Goal: Task Accomplishment & Management: Manage account settings

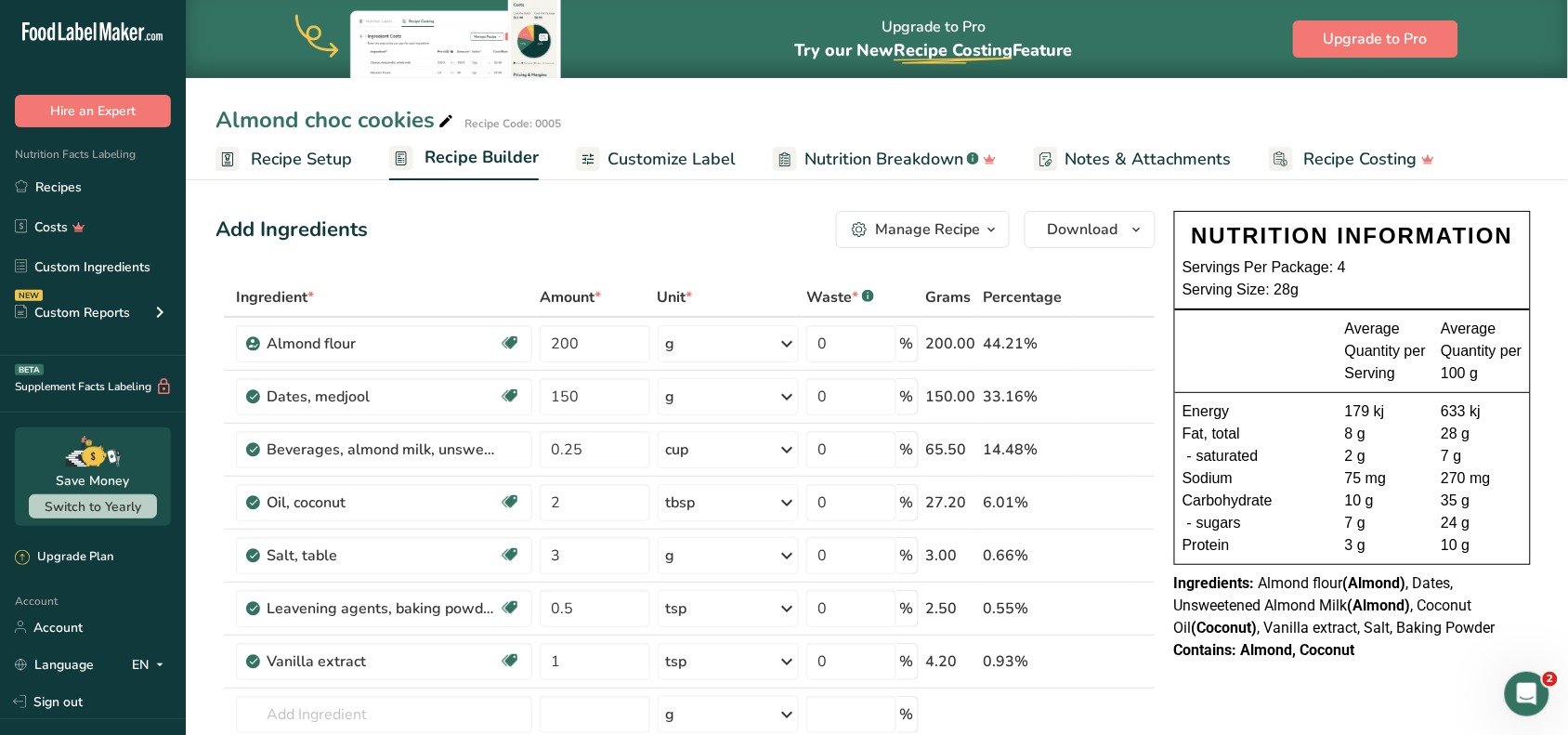
drag, startPoint x: 0, startPoint y: 0, endPoint x: 298, endPoint y: 151, distance: 334.1
click at [298, 151] on span "Recipe Setup" at bounding box center [301, 159] width 101 height 25
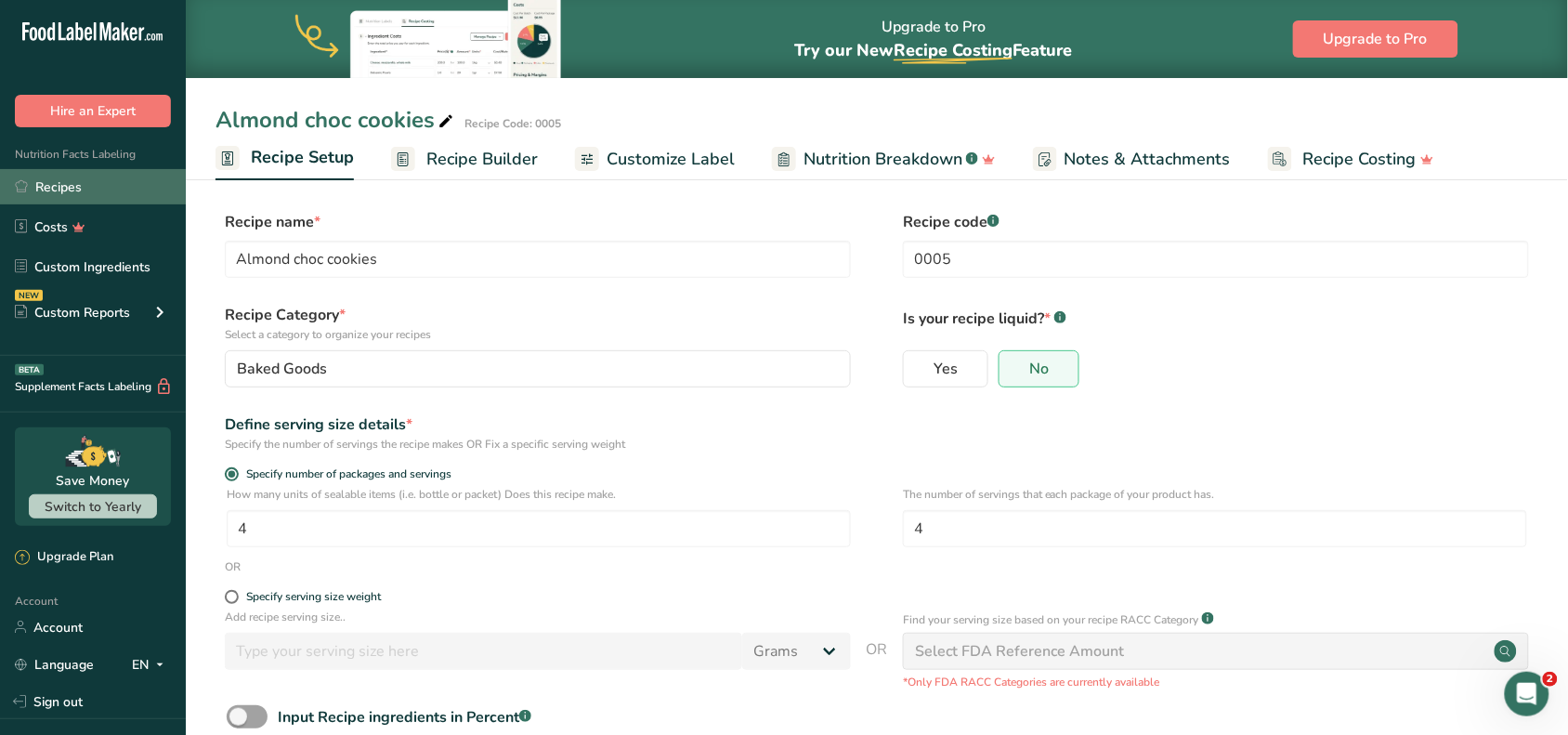
click at [65, 180] on link "Recipes" at bounding box center [93, 187] width 186 height 35
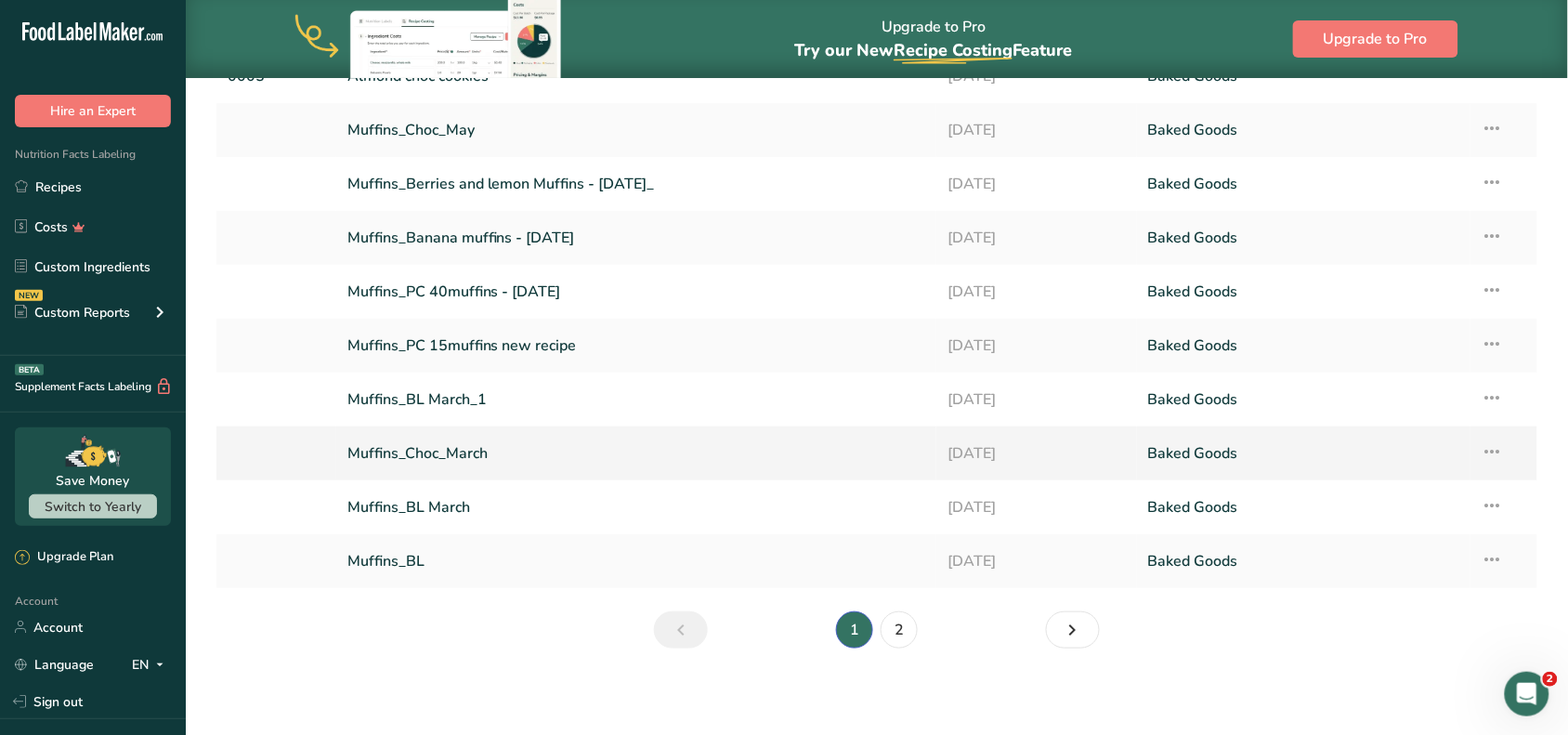
scroll to position [156, 0]
click at [897, 630] on link "2" at bounding box center [899, 628] width 37 height 37
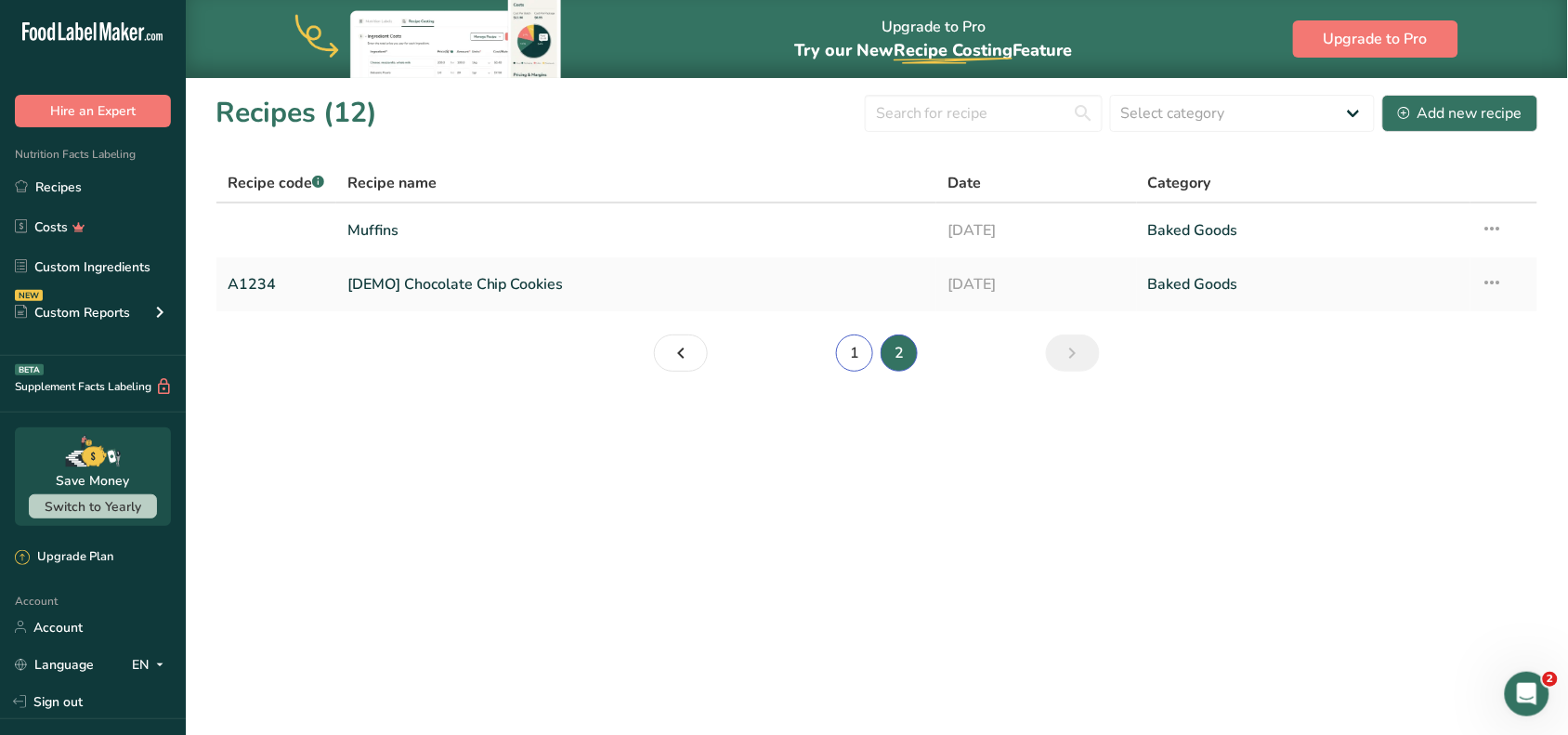
click at [842, 358] on link "1" at bounding box center [855, 353] width 37 height 37
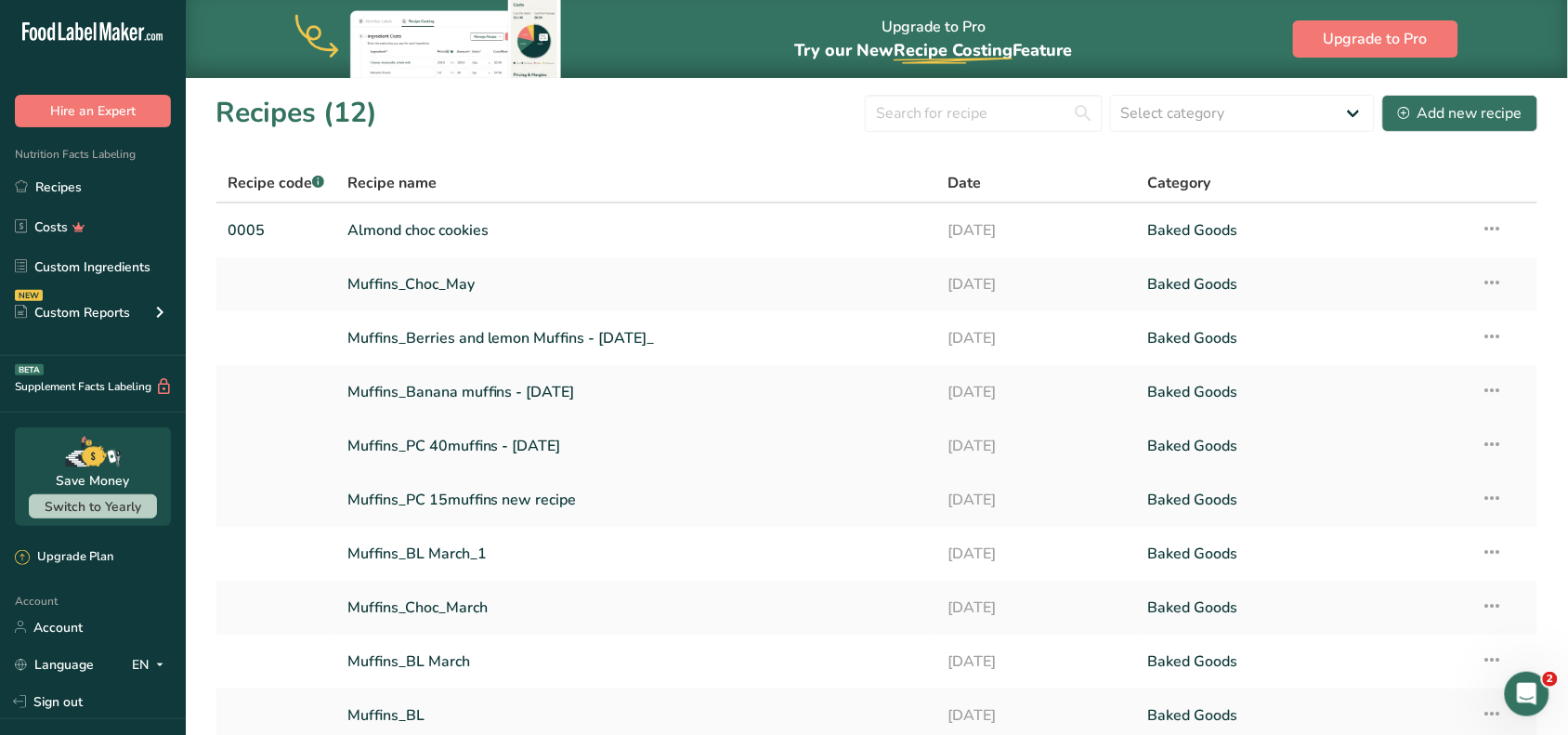
click at [471, 437] on link "Muffins_PC 40muffins - [DATE]" at bounding box center [636, 446] width 578 height 39
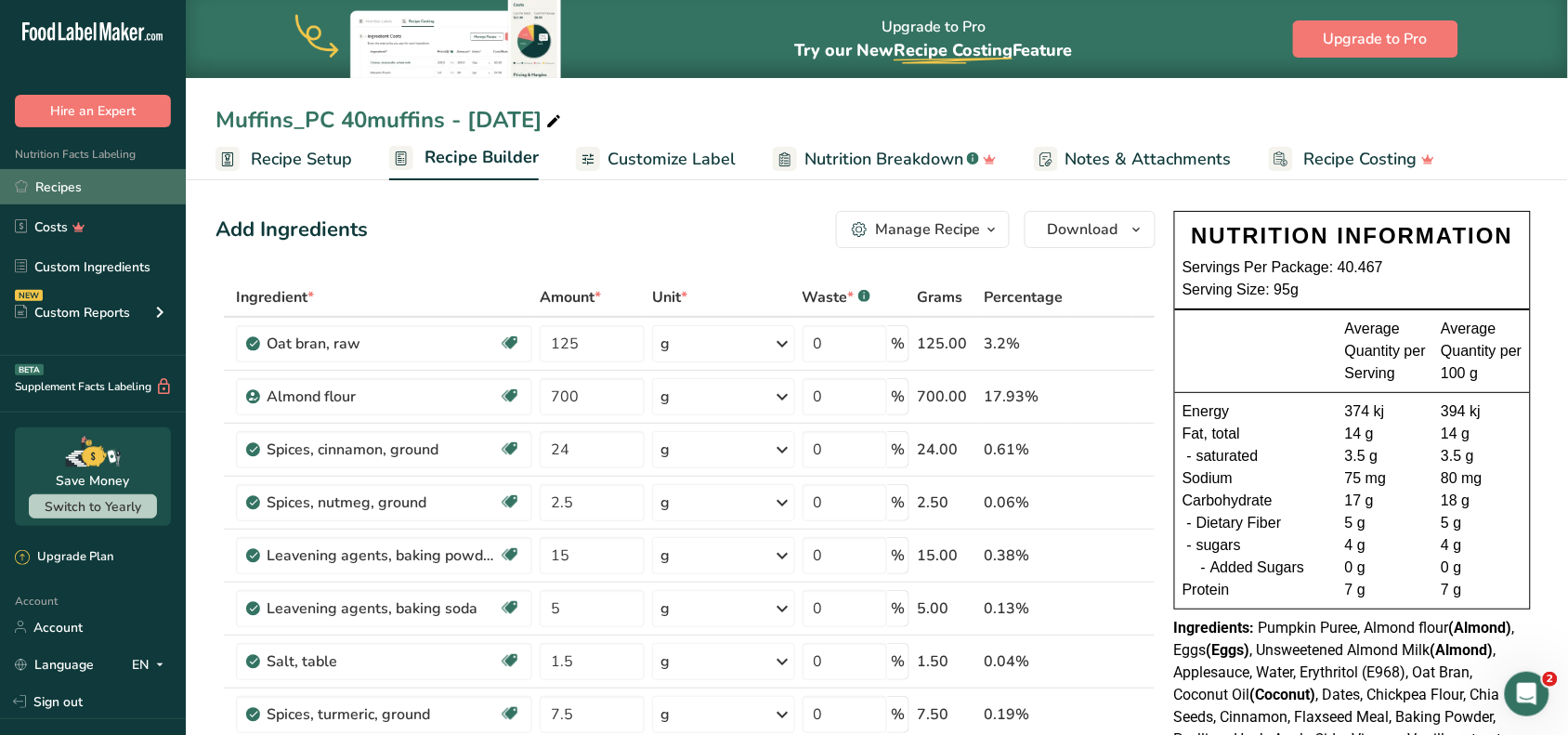
click at [37, 177] on link "Recipes" at bounding box center [93, 187] width 186 height 35
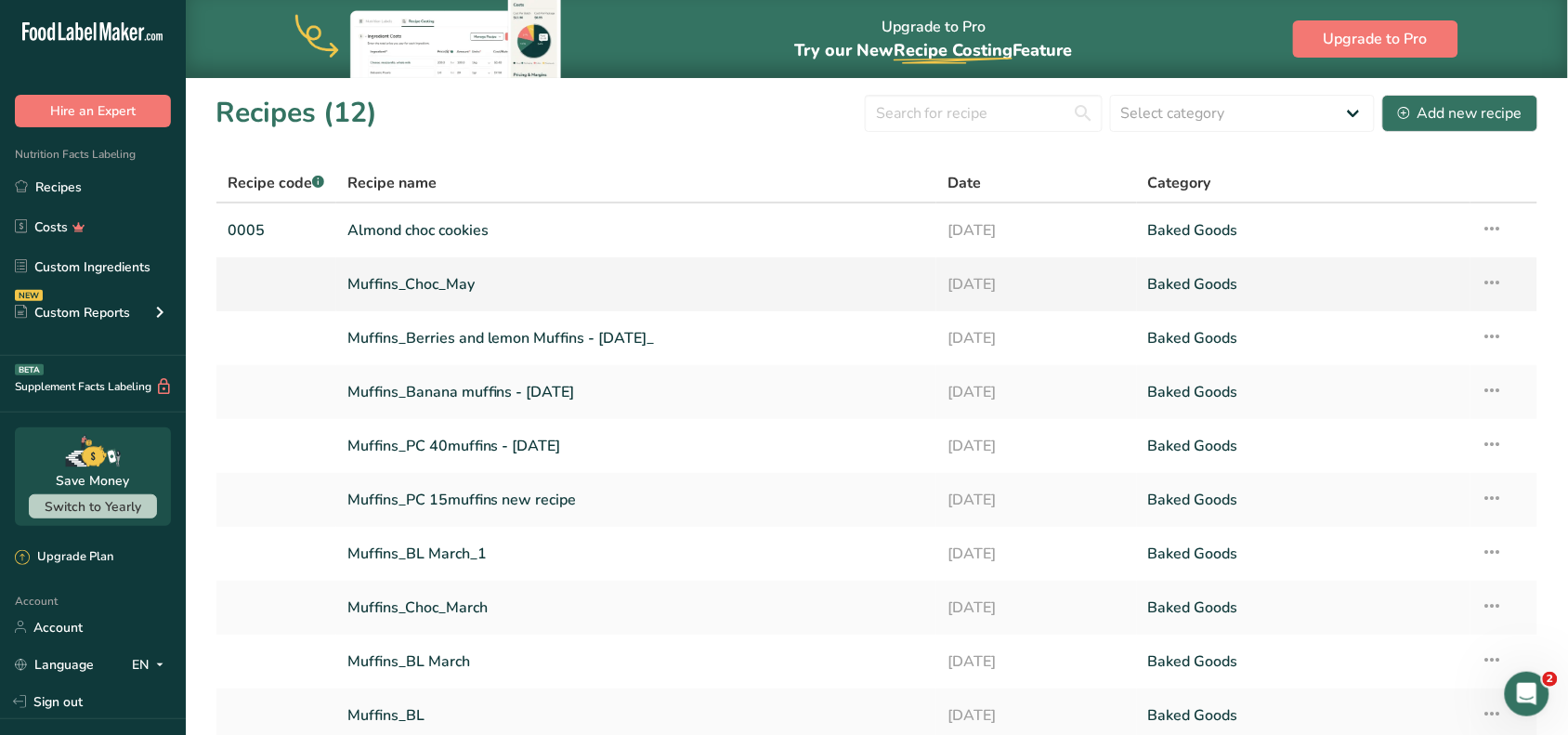
click at [433, 272] on link "Muffins_Choc_May" at bounding box center [636, 285] width 578 height 39
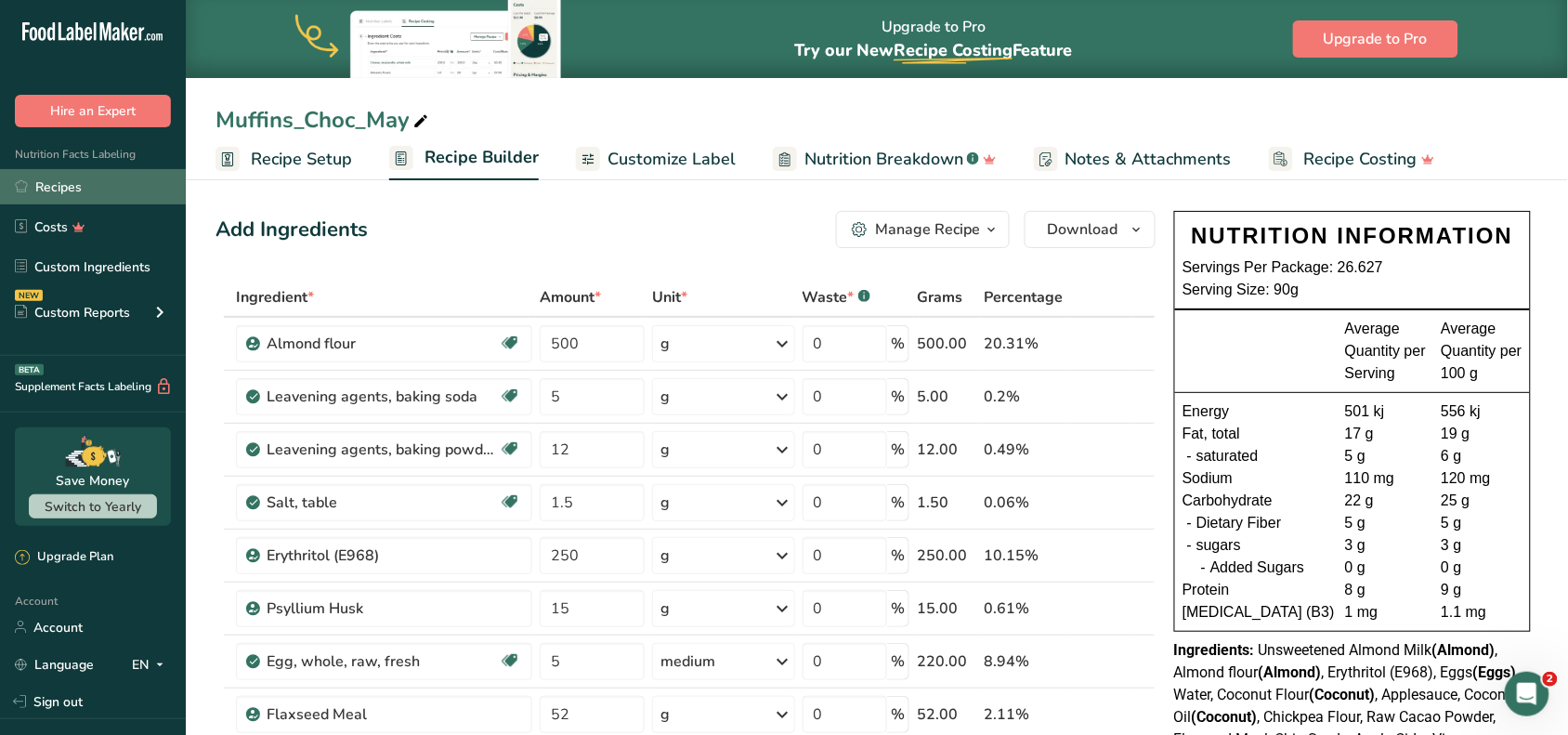
click at [75, 181] on link "Recipes" at bounding box center [93, 187] width 186 height 35
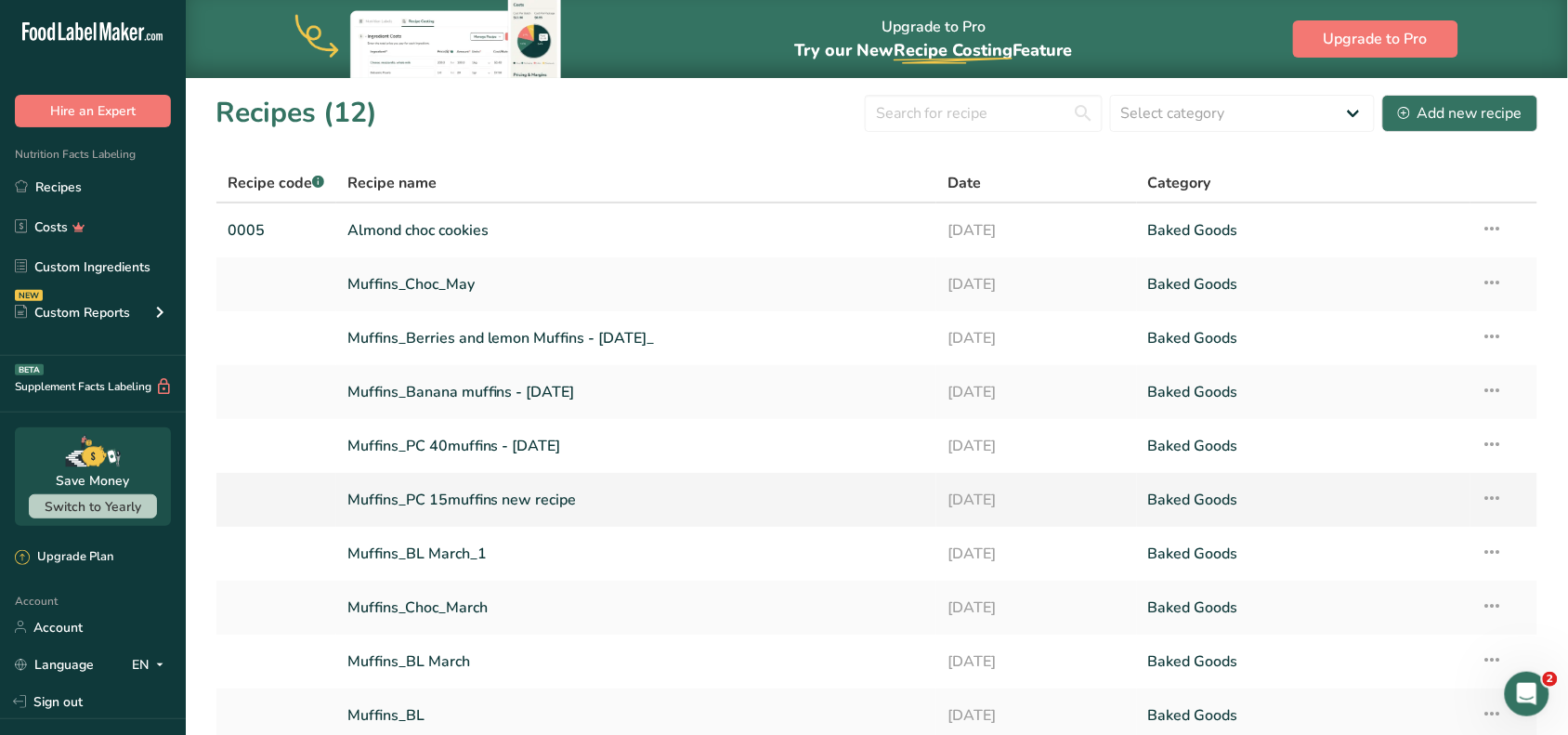
click at [452, 498] on link "Muffins_PC 15muffins new recipe" at bounding box center [636, 500] width 578 height 39
click at [448, 388] on link "Muffins_Banana muffins - [DATE]" at bounding box center [636, 392] width 578 height 39
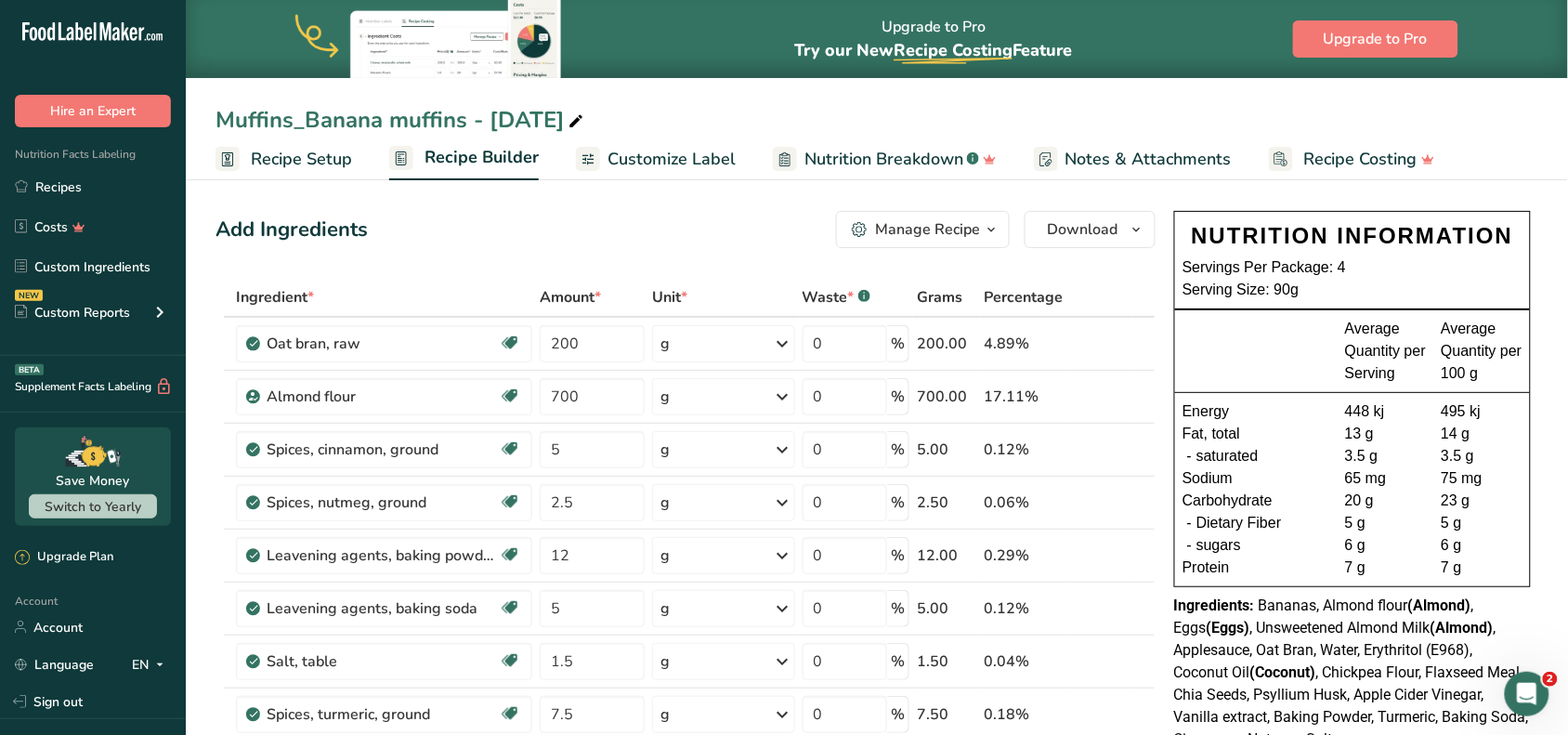
click at [303, 161] on span "Recipe Setup" at bounding box center [301, 159] width 101 height 25
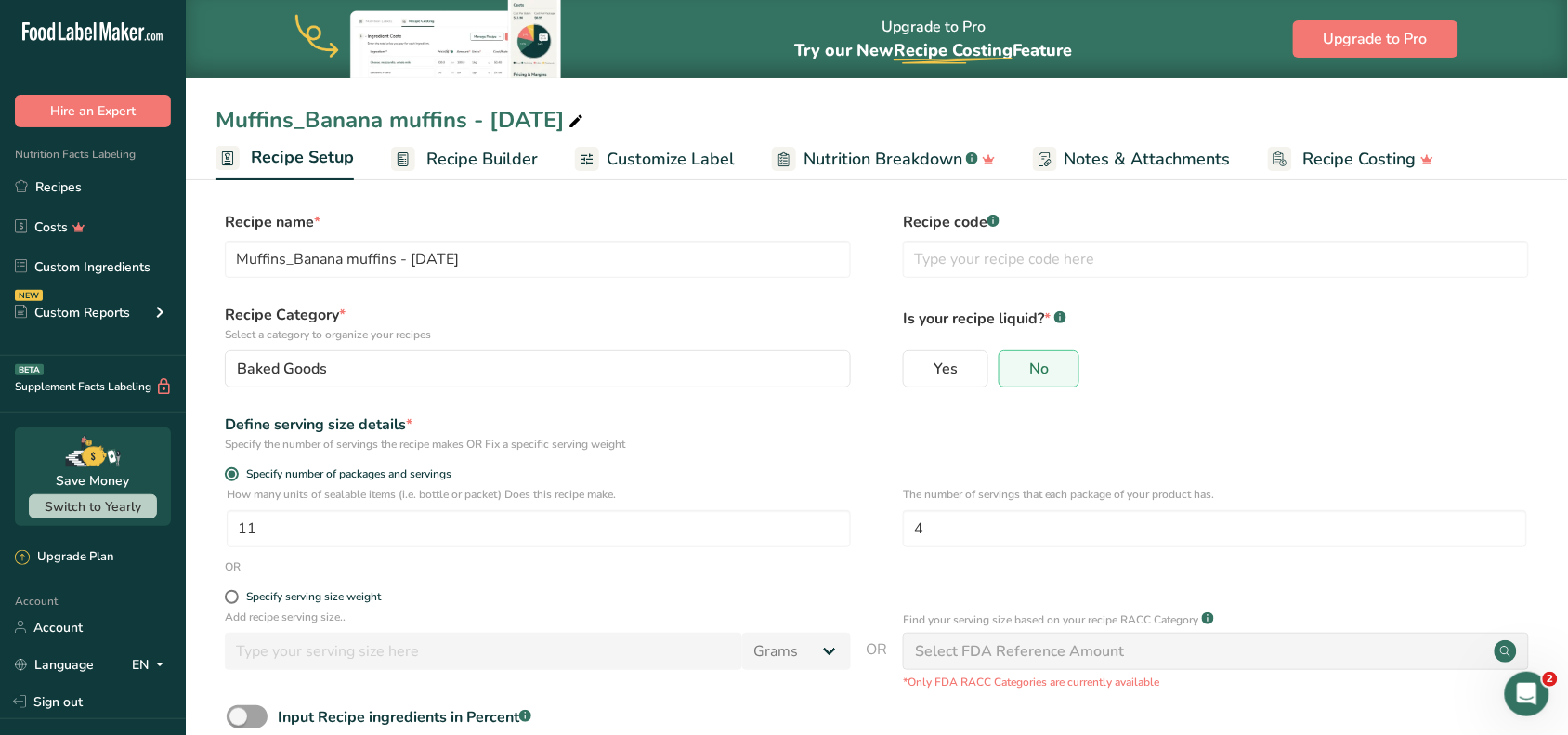
click at [708, 161] on span "Customize Label" at bounding box center [671, 159] width 128 height 25
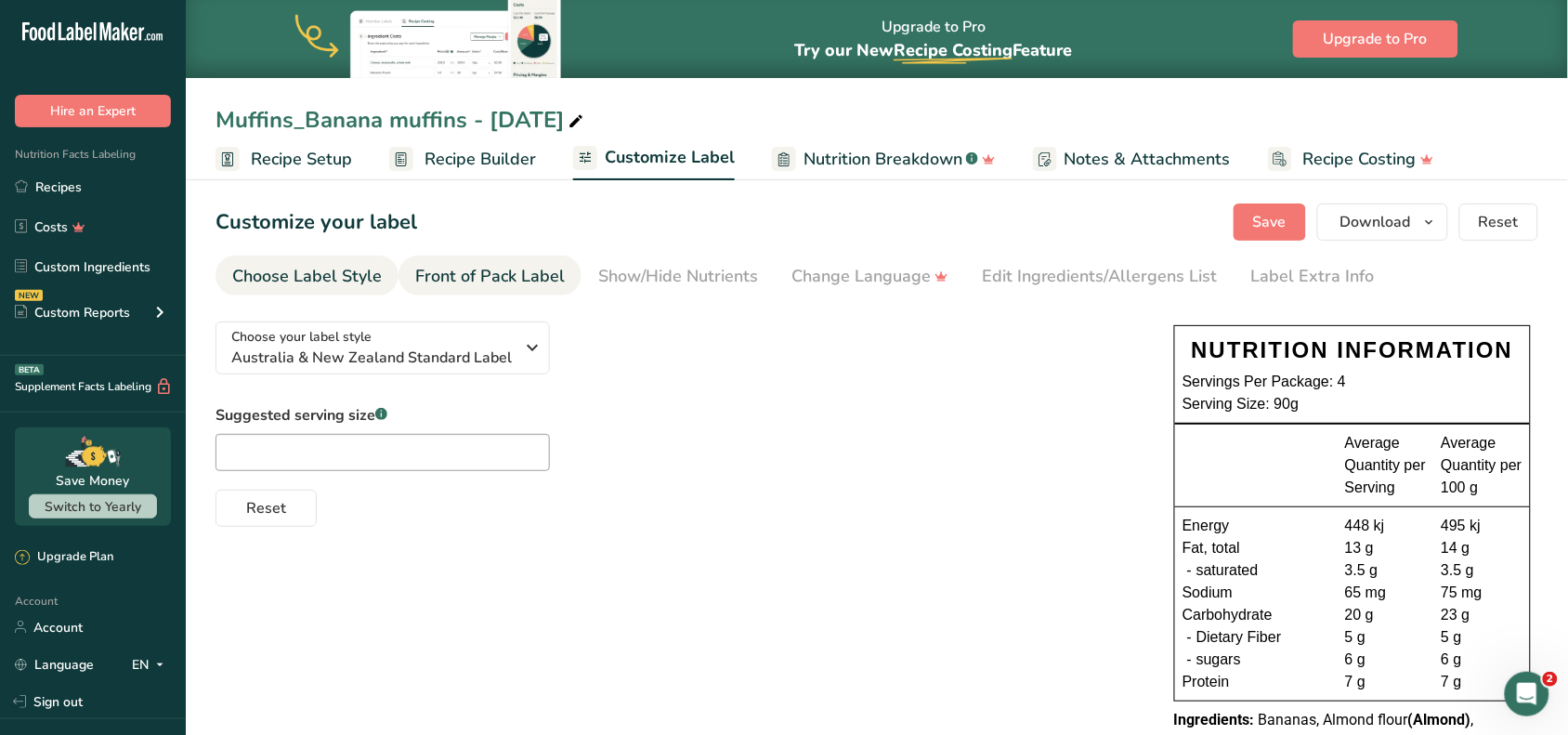
click at [513, 277] on div "Front of Pack Label" at bounding box center [489, 276] width 150 height 25
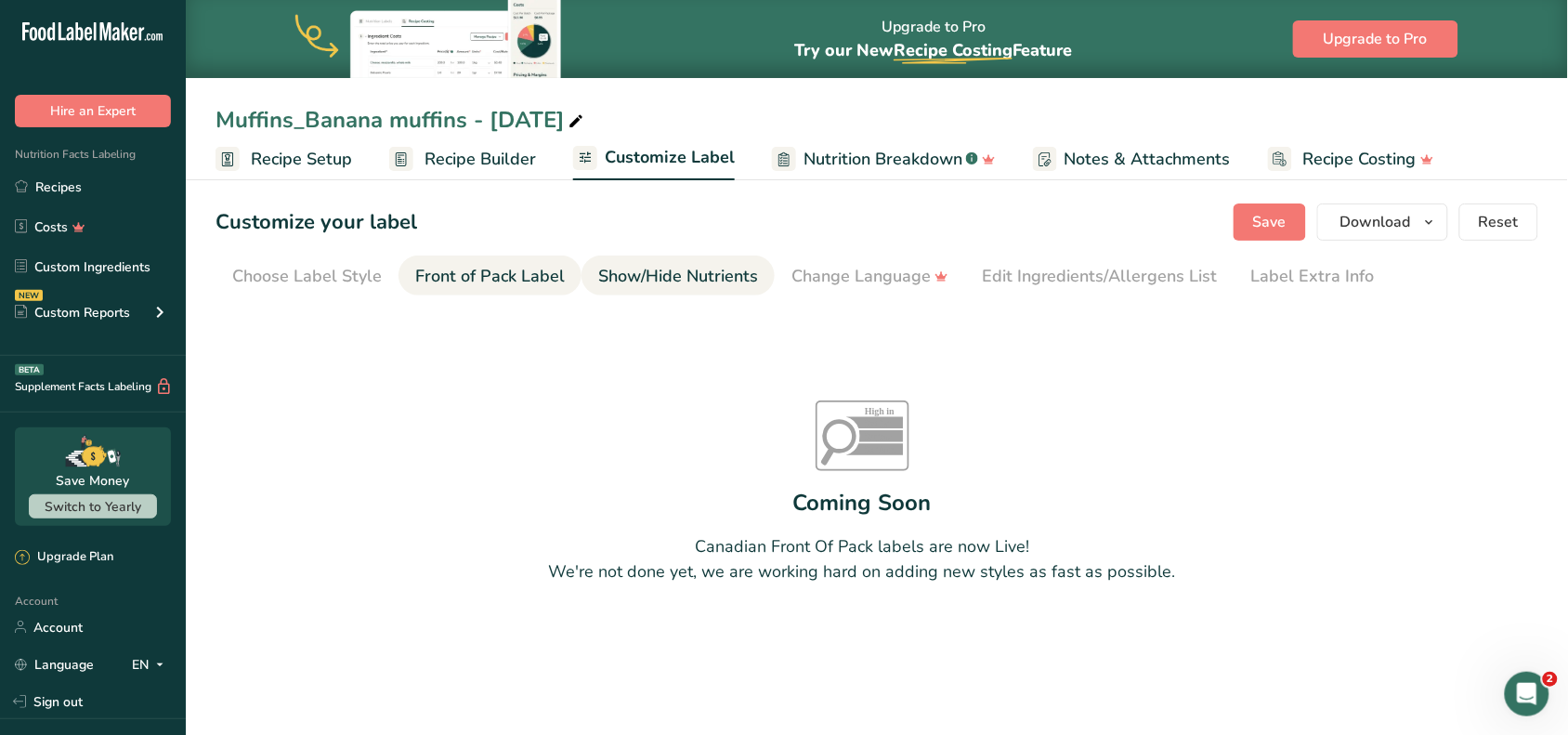
click at [666, 268] on div "Show/Hide Nutrients" at bounding box center [678, 276] width 160 height 25
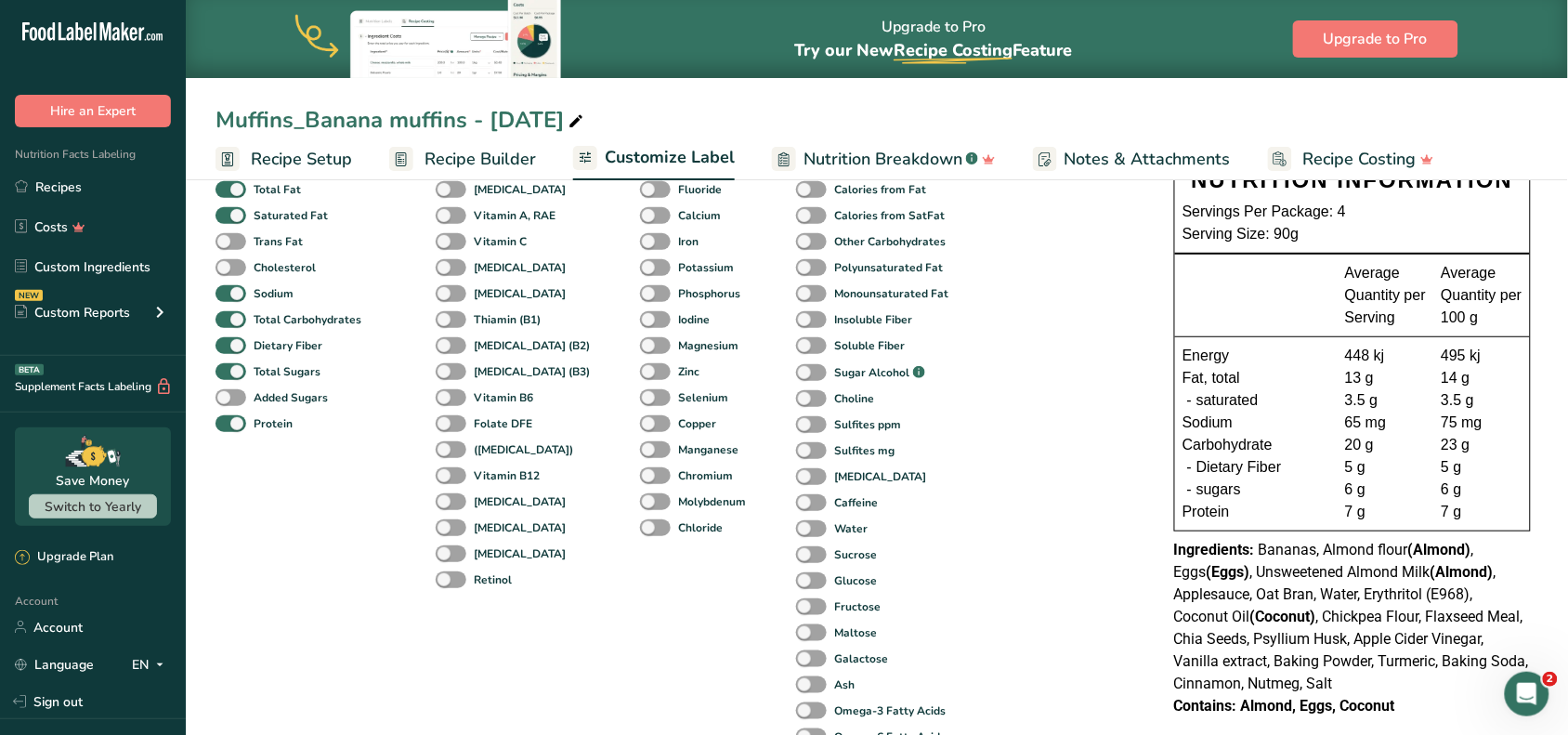
scroll to position [233, 0]
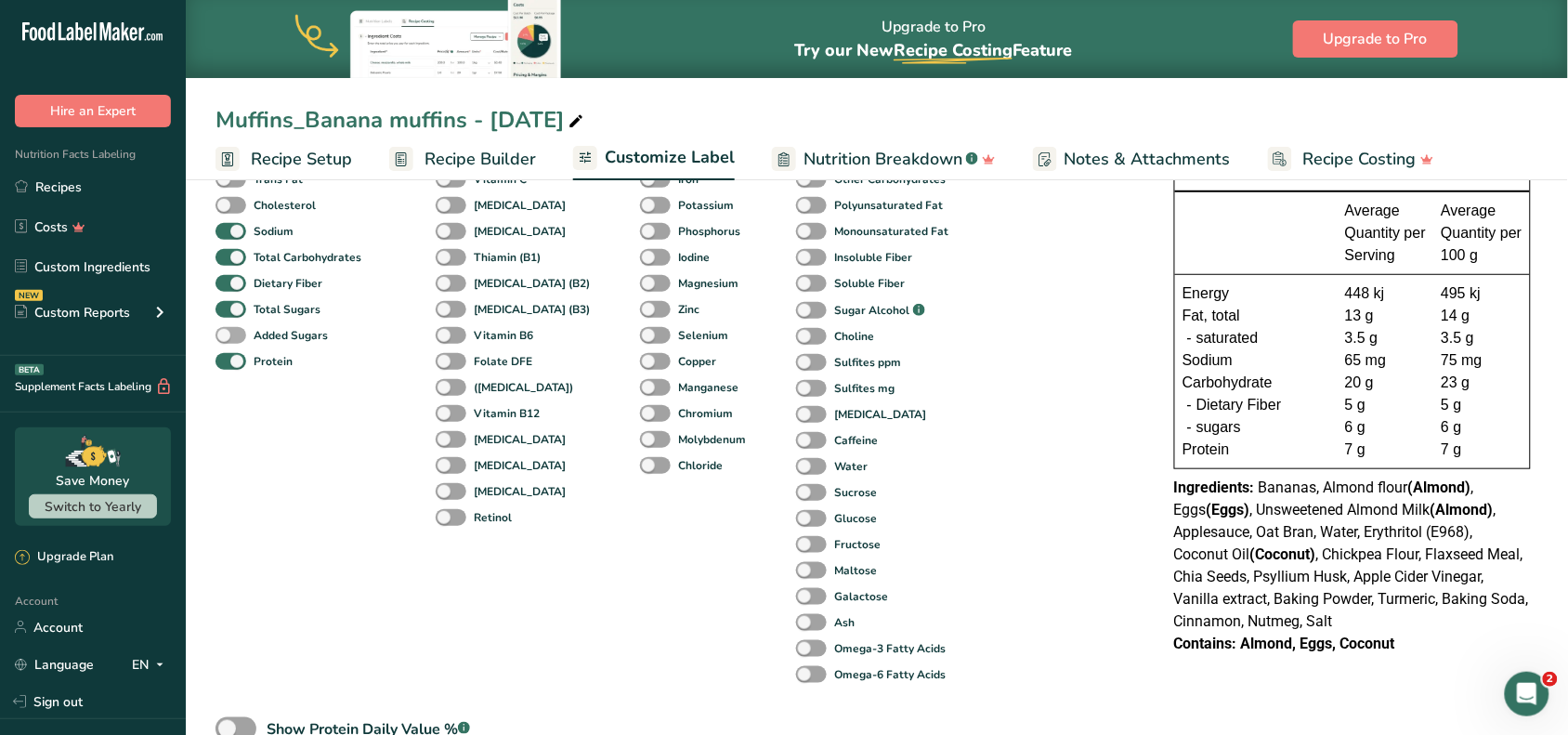
click at [242, 327] on span at bounding box center [231, 335] width 31 height 18
click at [228, 328] on input "Added Sugars" at bounding box center [221, 334] width 12 height 12
checkbox input "true"
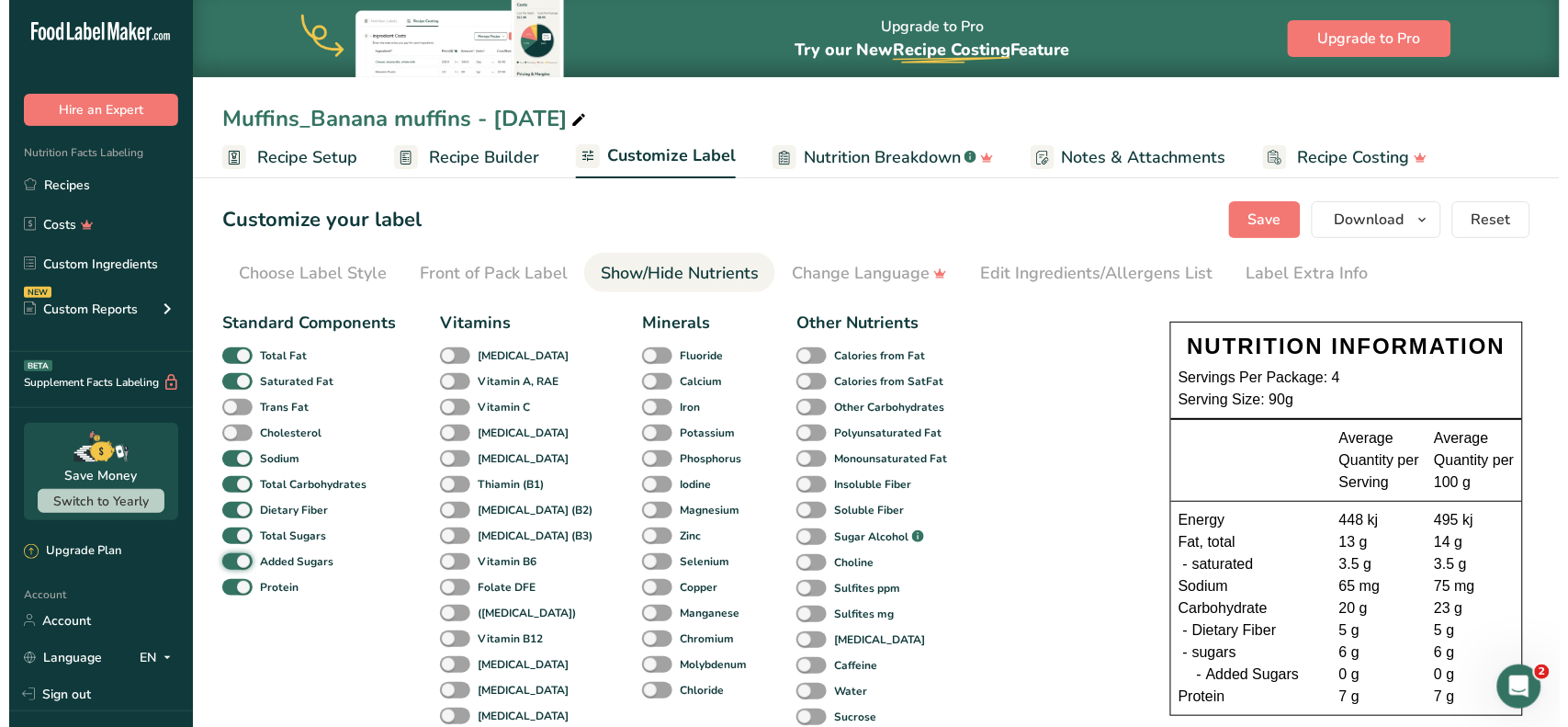
scroll to position [115, 0]
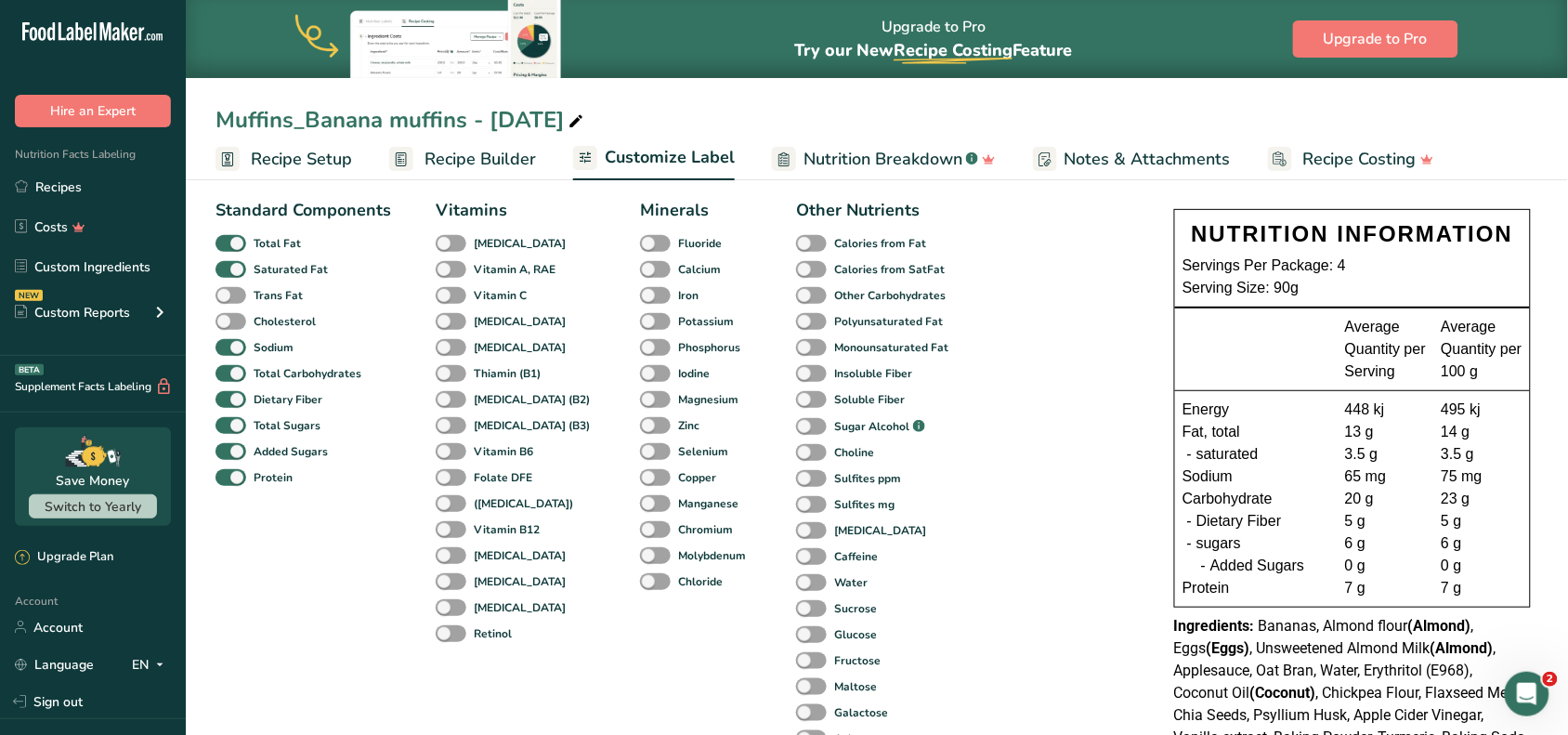
click at [349, 173] on link "Recipe Setup" at bounding box center [284, 159] width 137 height 42
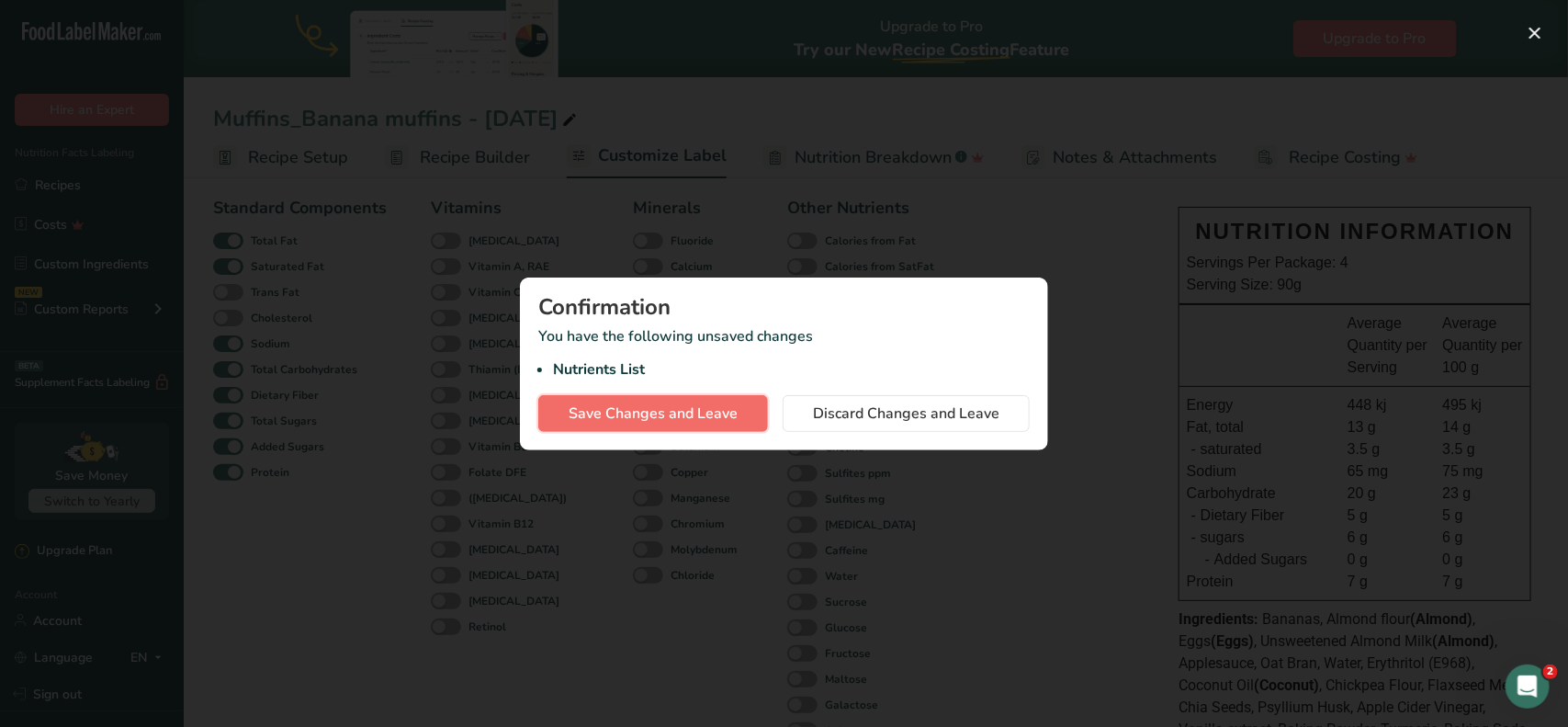
click at [649, 407] on span "Save Changes and Leave" at bounding box center [653, 413] width 169 height 22
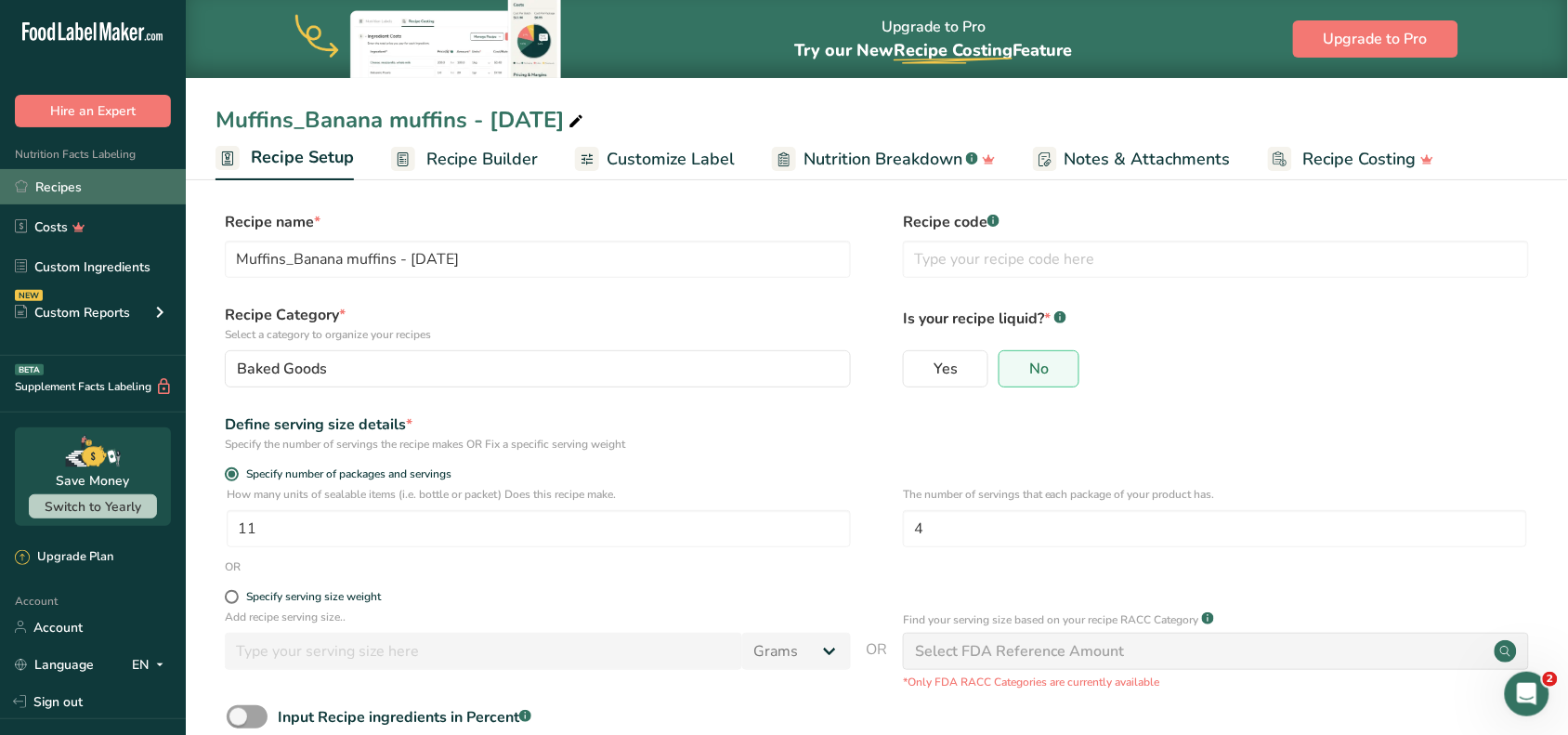
click at [60, 183] on link "Recipes" at bounding box center [93, 187] width 186 height 35
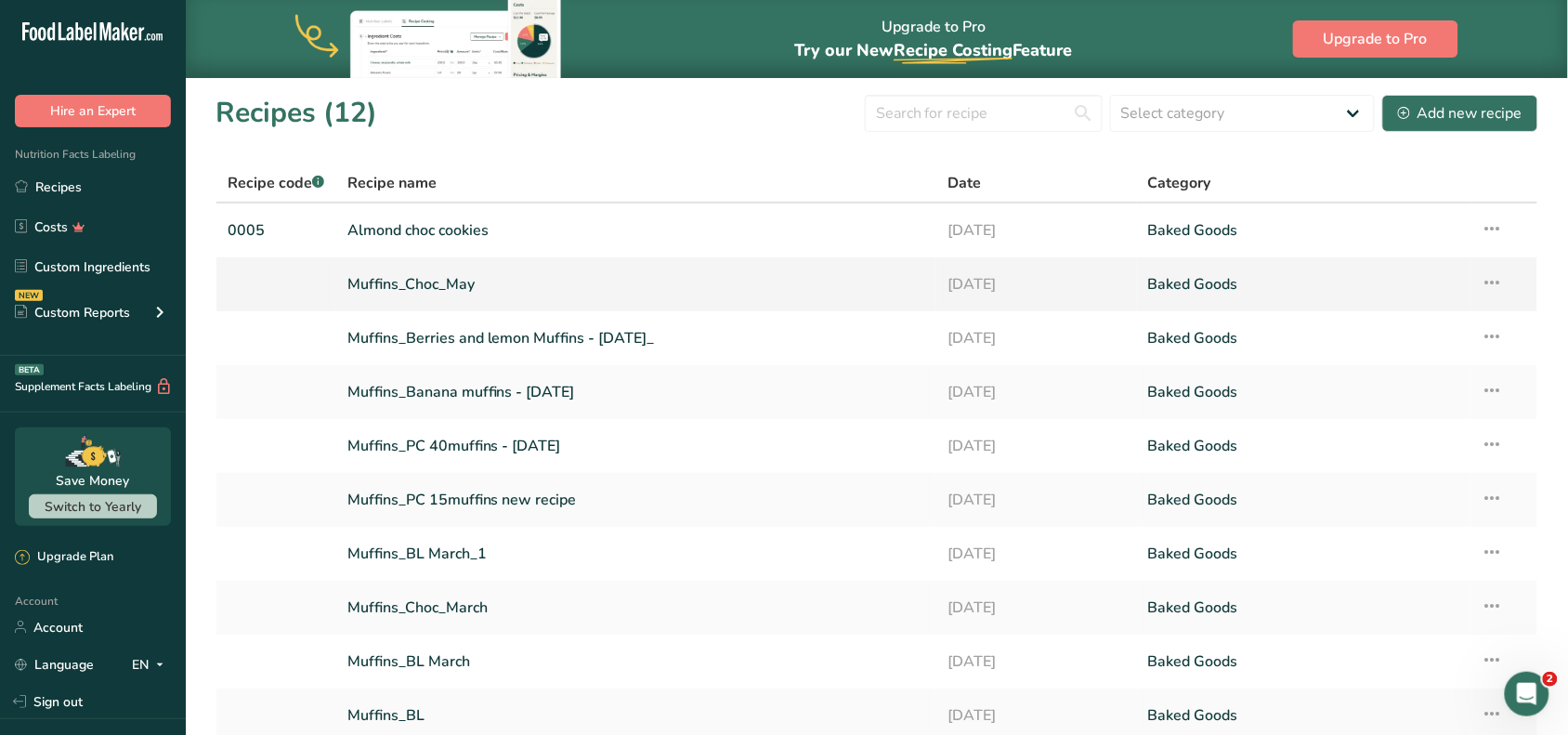
click at [428, 282] on link "Muffins_Choc_May" at bounding box center [636, 285] width 578 height 39
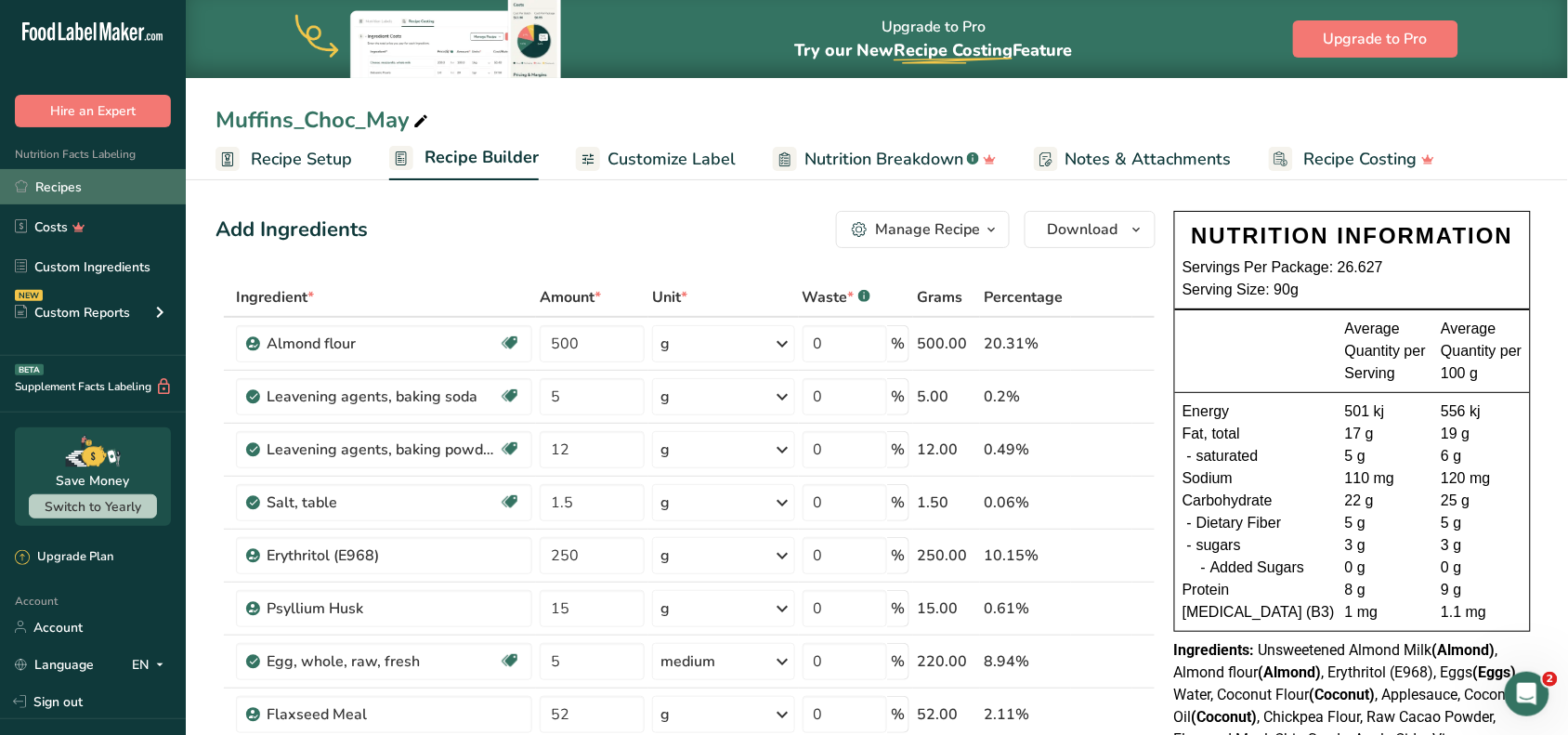
click at [62, 188] on link "Recipes" at bounding box center [93, 187] width 186 height 35
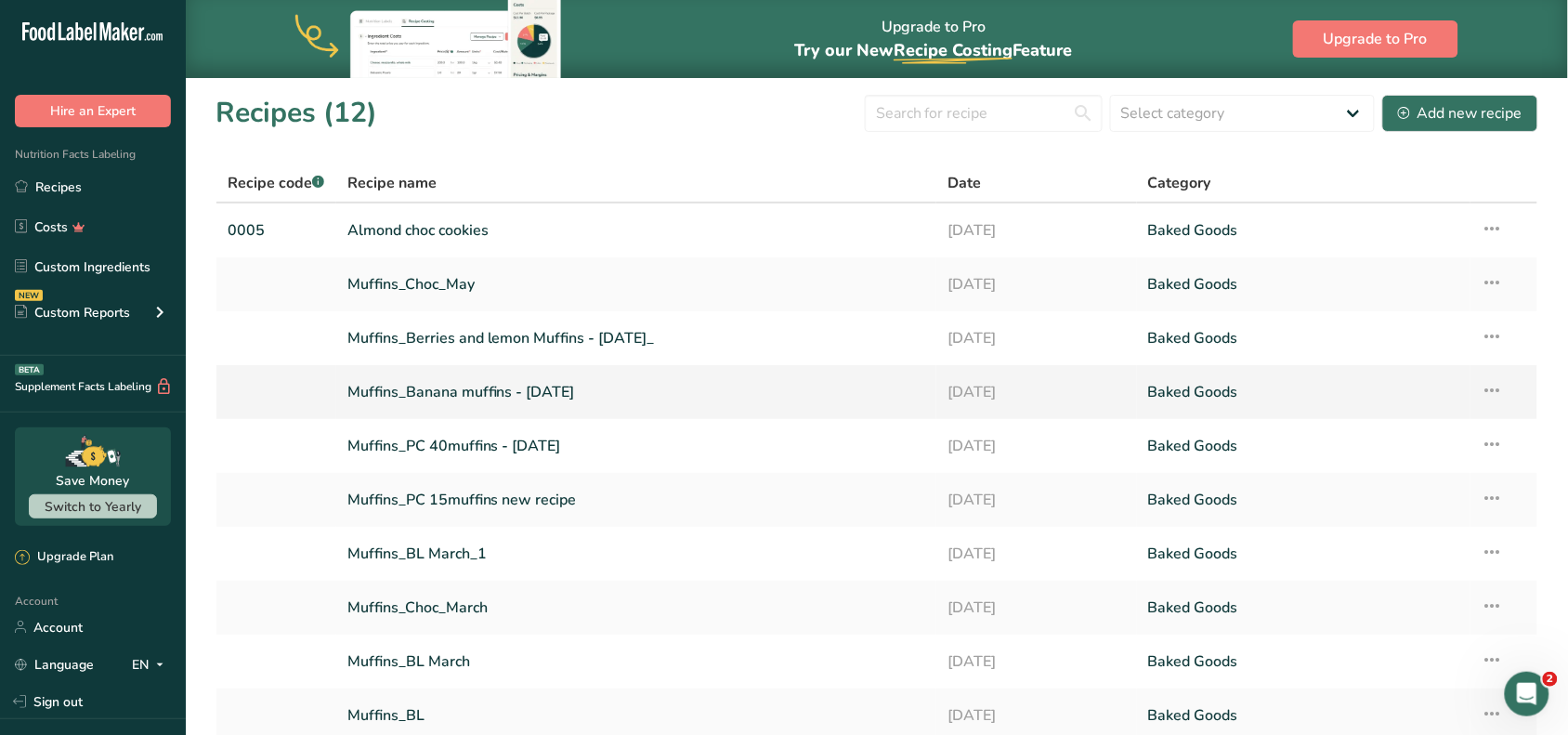
click at [466, 395] on link "Muffins_Banana muffins - [DATE]" at bounding box center [636, 392] width 578 height 39
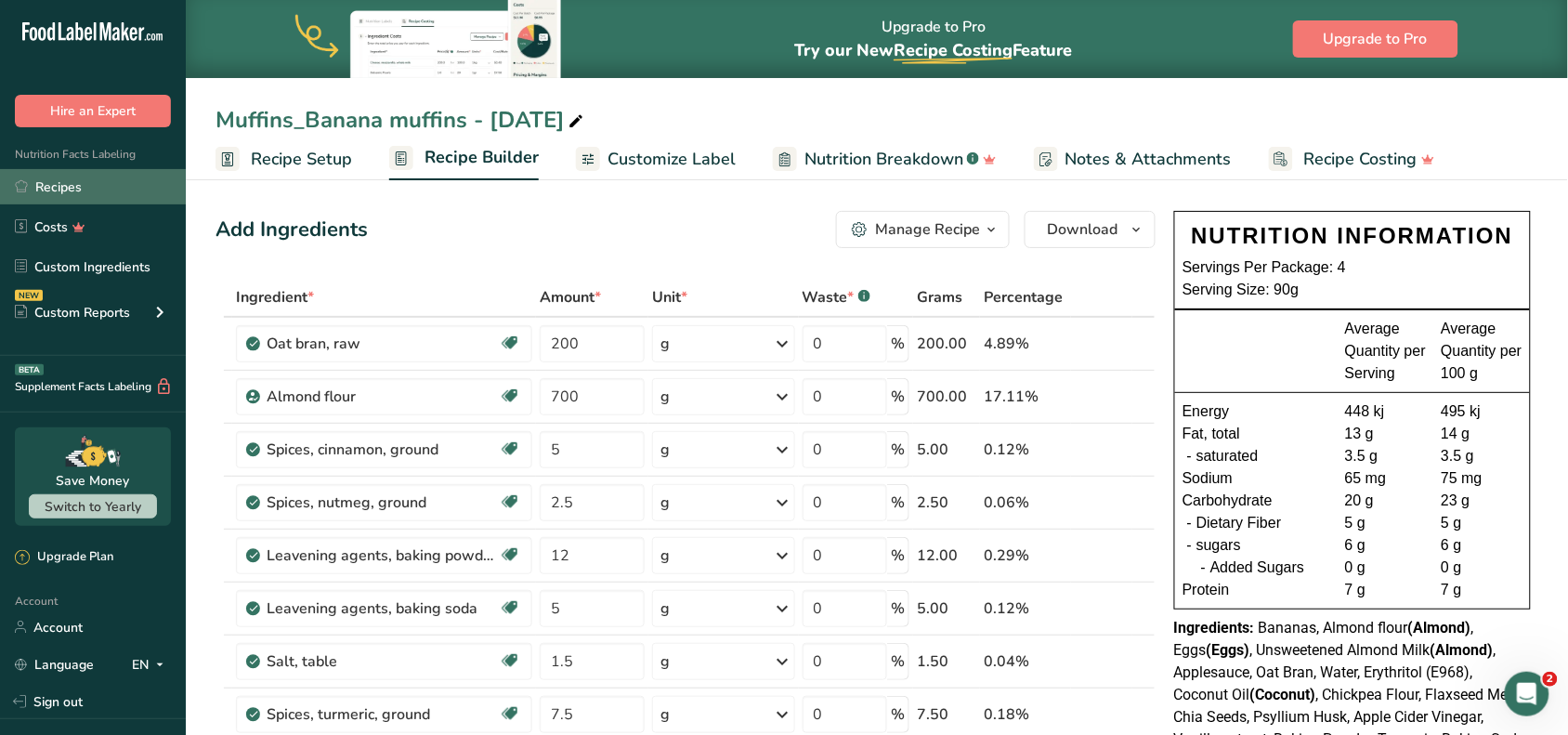
click at [100, 188] on link "Recipes" at bounding box center [93, 187] width 186 height 35
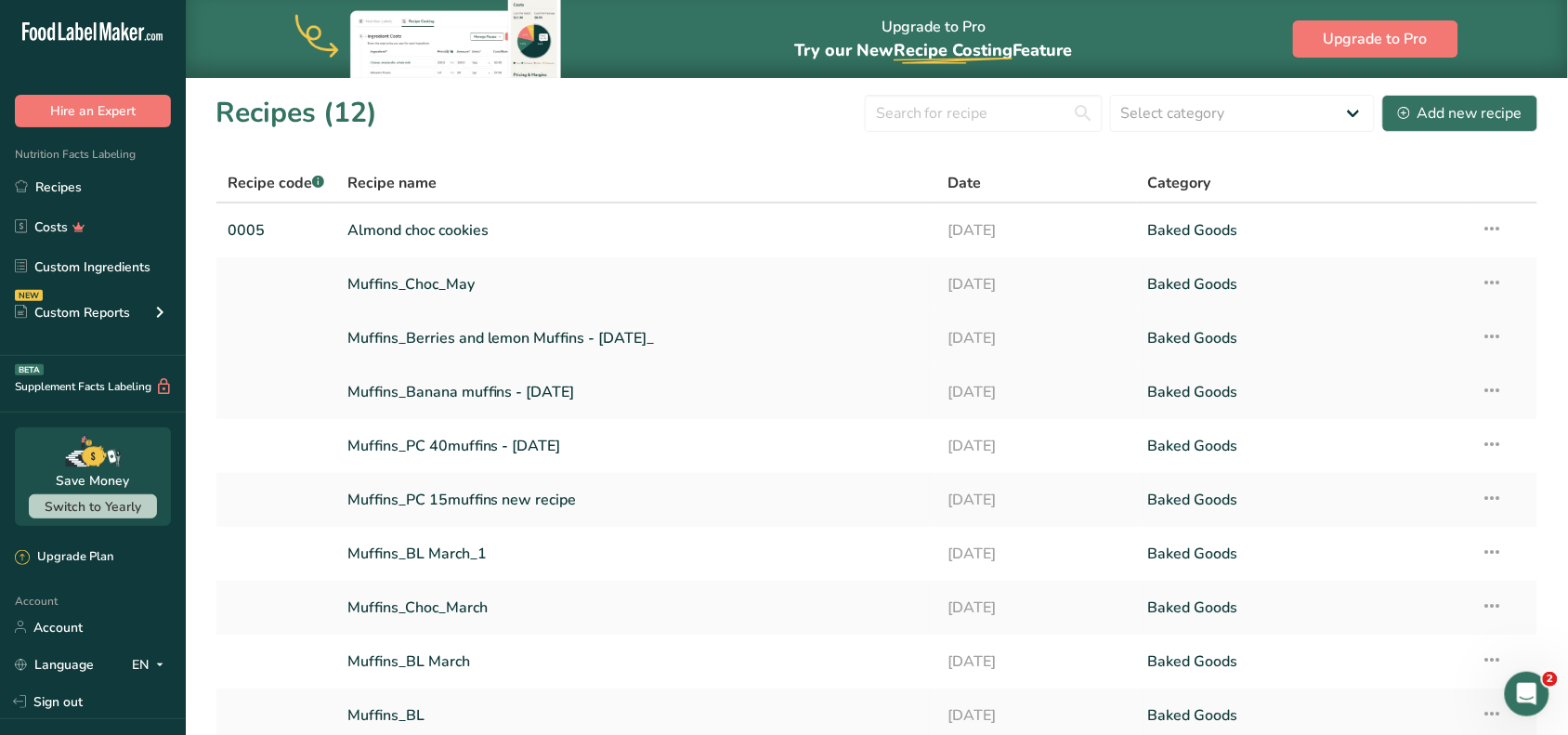
click at [472, 327] on link "Muffins_Berries and lemon Muffins - [DATE]_" at bounding box center [636, 339] width 578 height 39
